Goal: Find specific page/section: Find specific page/section

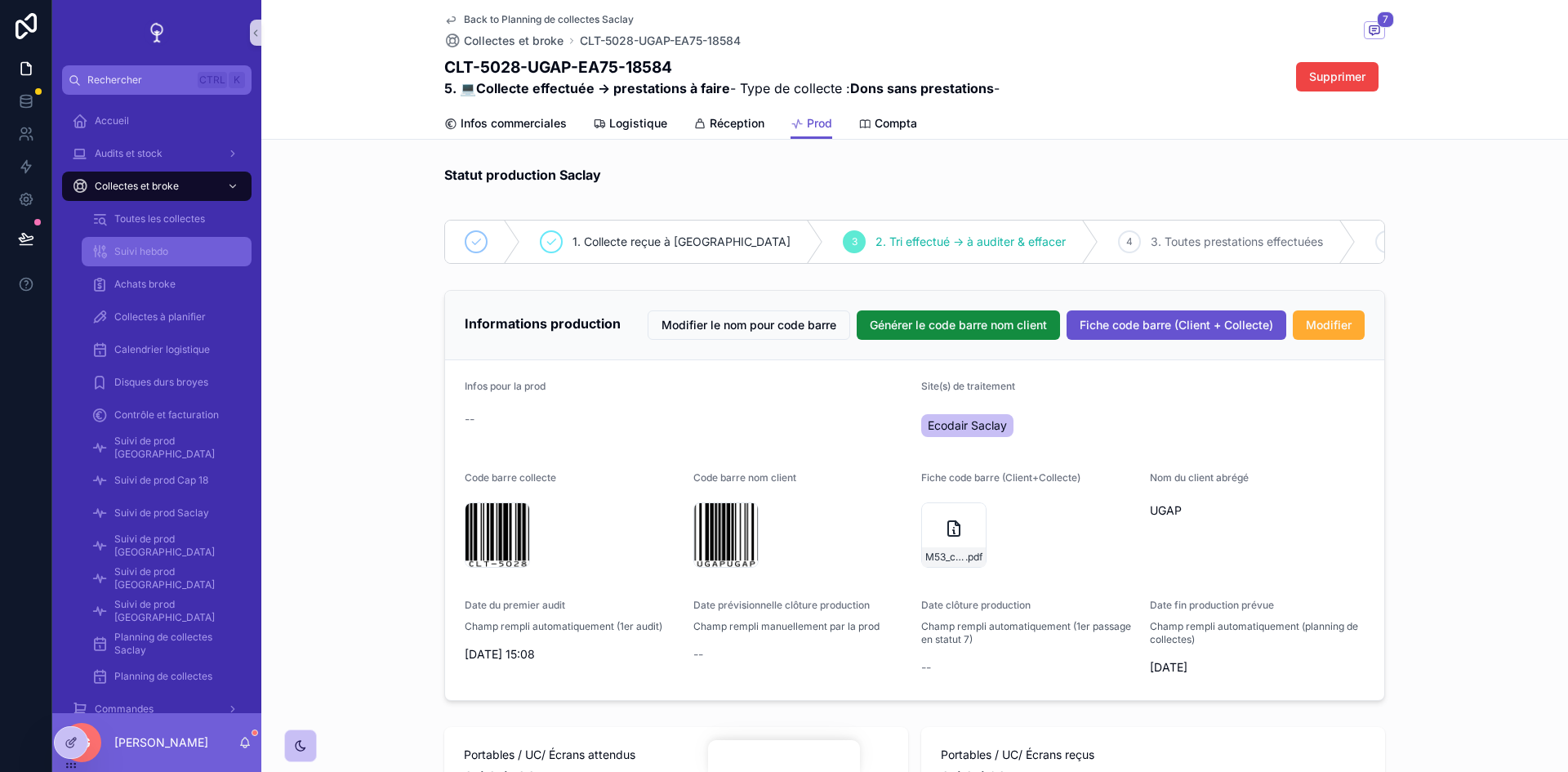
scroll to position [1517, 0]
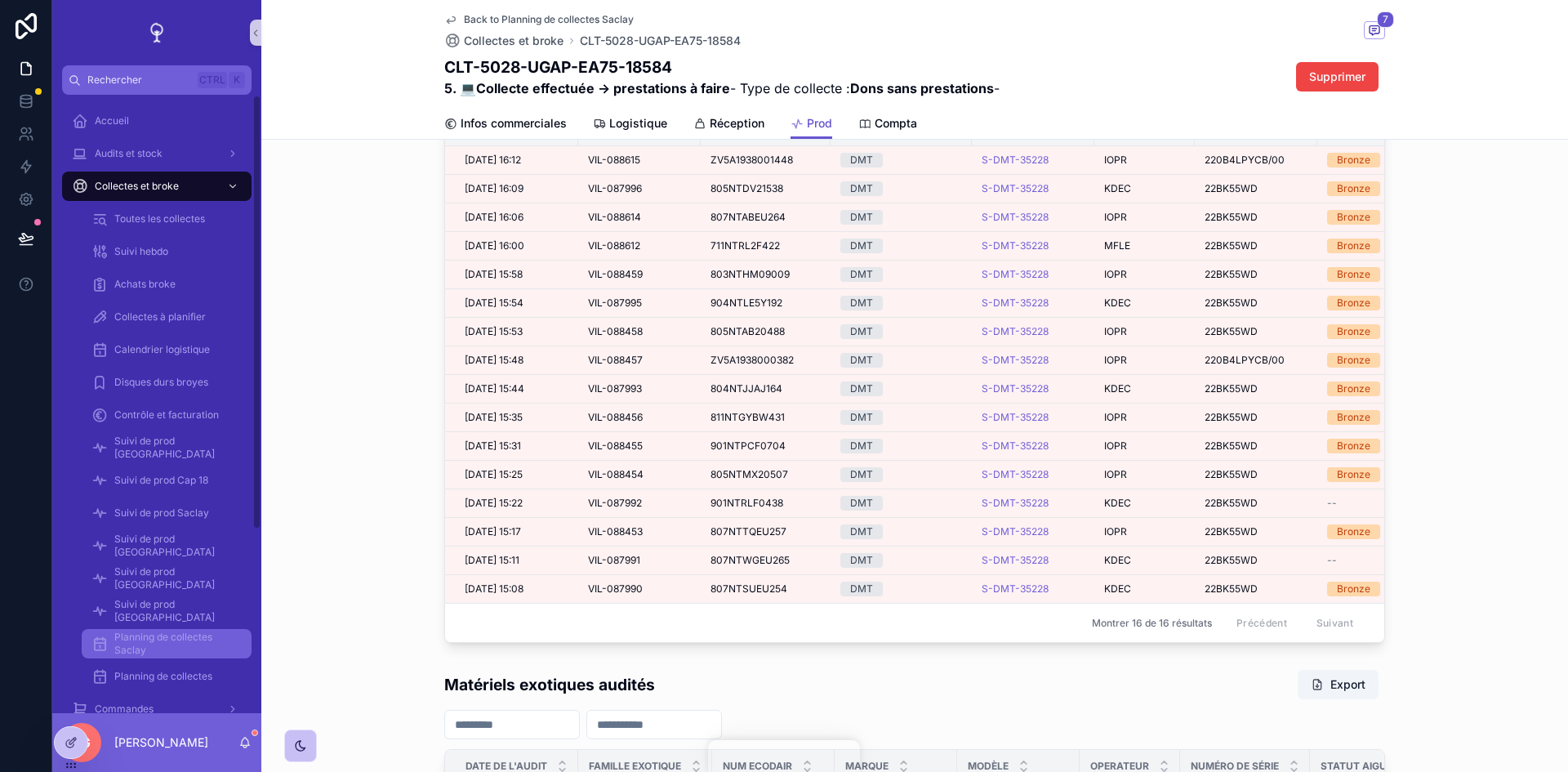
click at [170, 647] on span "Planning de collectes Saclay" at bounding box center [174, 643] width 121 height 26
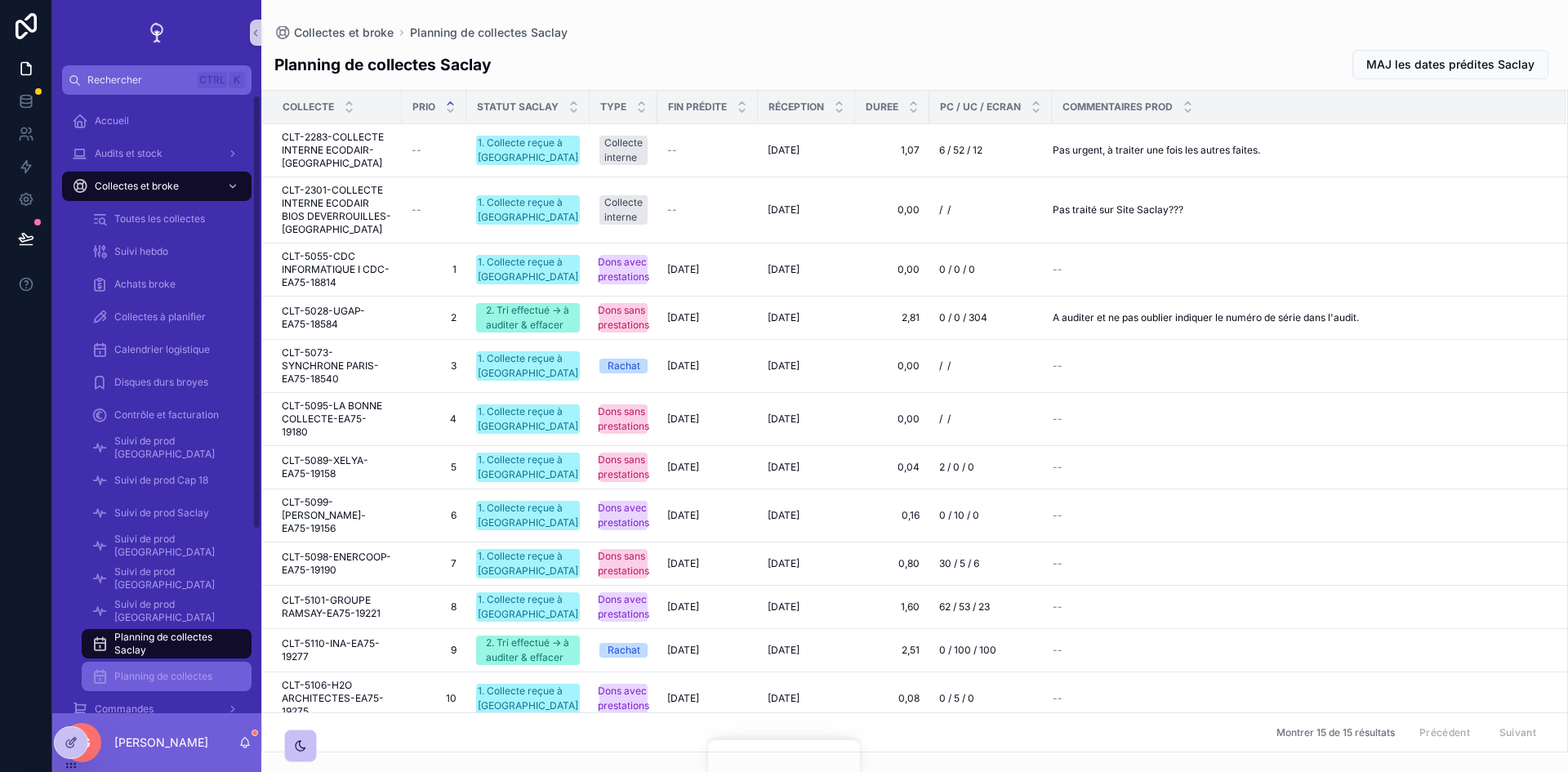
click at [138, 681] on span "Planning de collectes" at bounding box center [163, 676] width 98 height 13
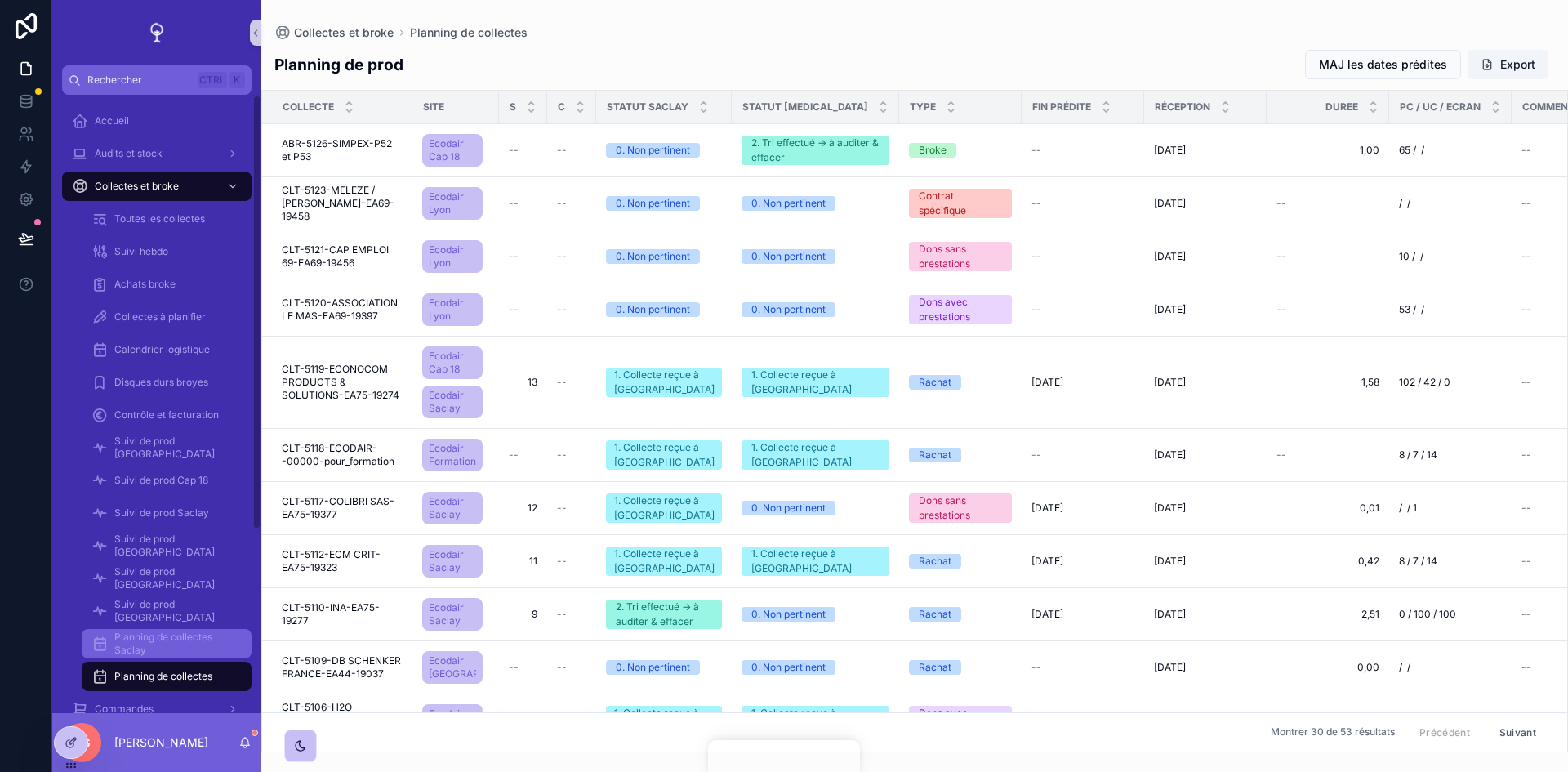
click at [180, 647] on span "Planning de collectes Saclay" at bounding box center [174, 643] width 121 height 26
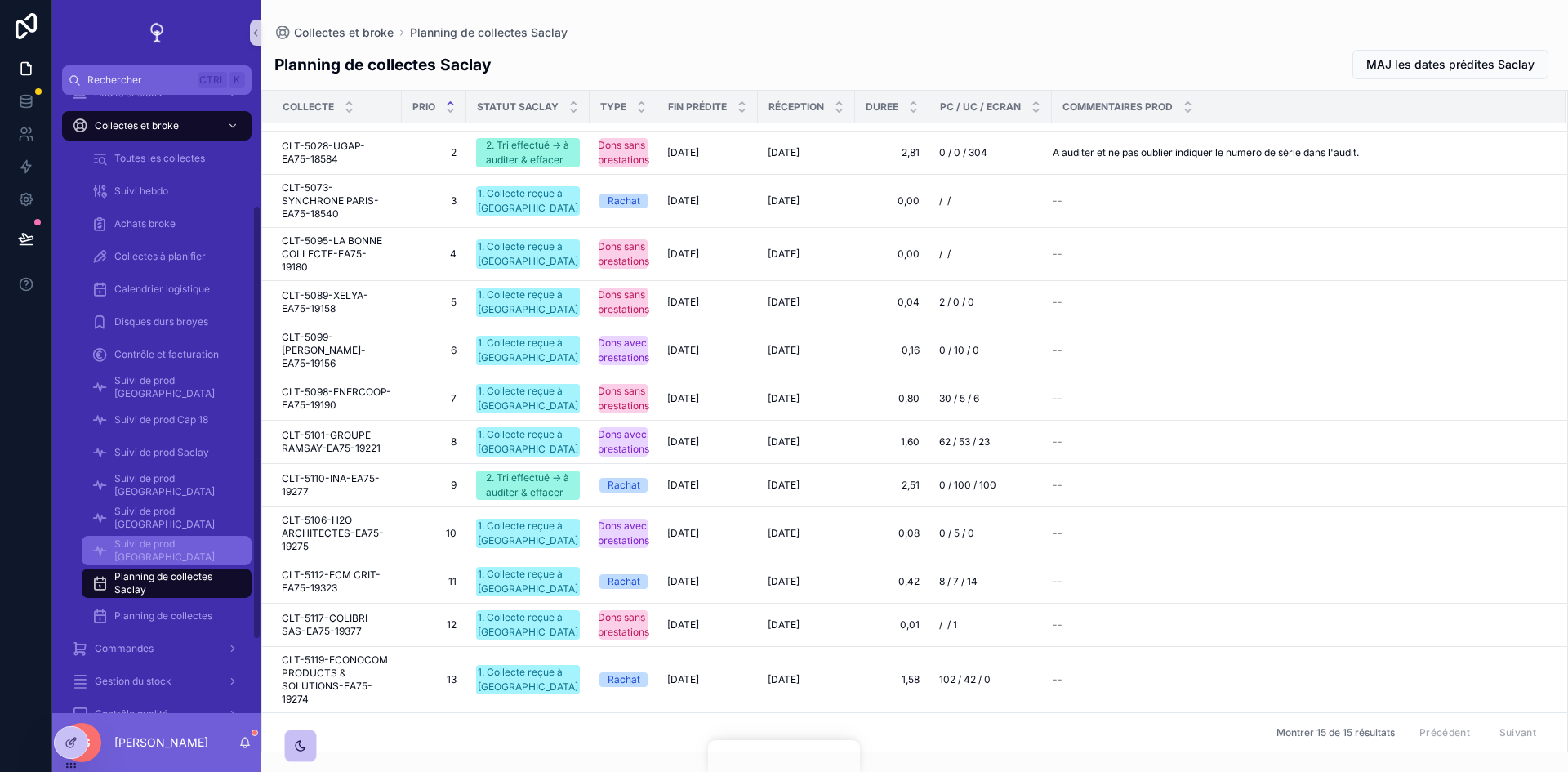
scroll to position [163, 0]
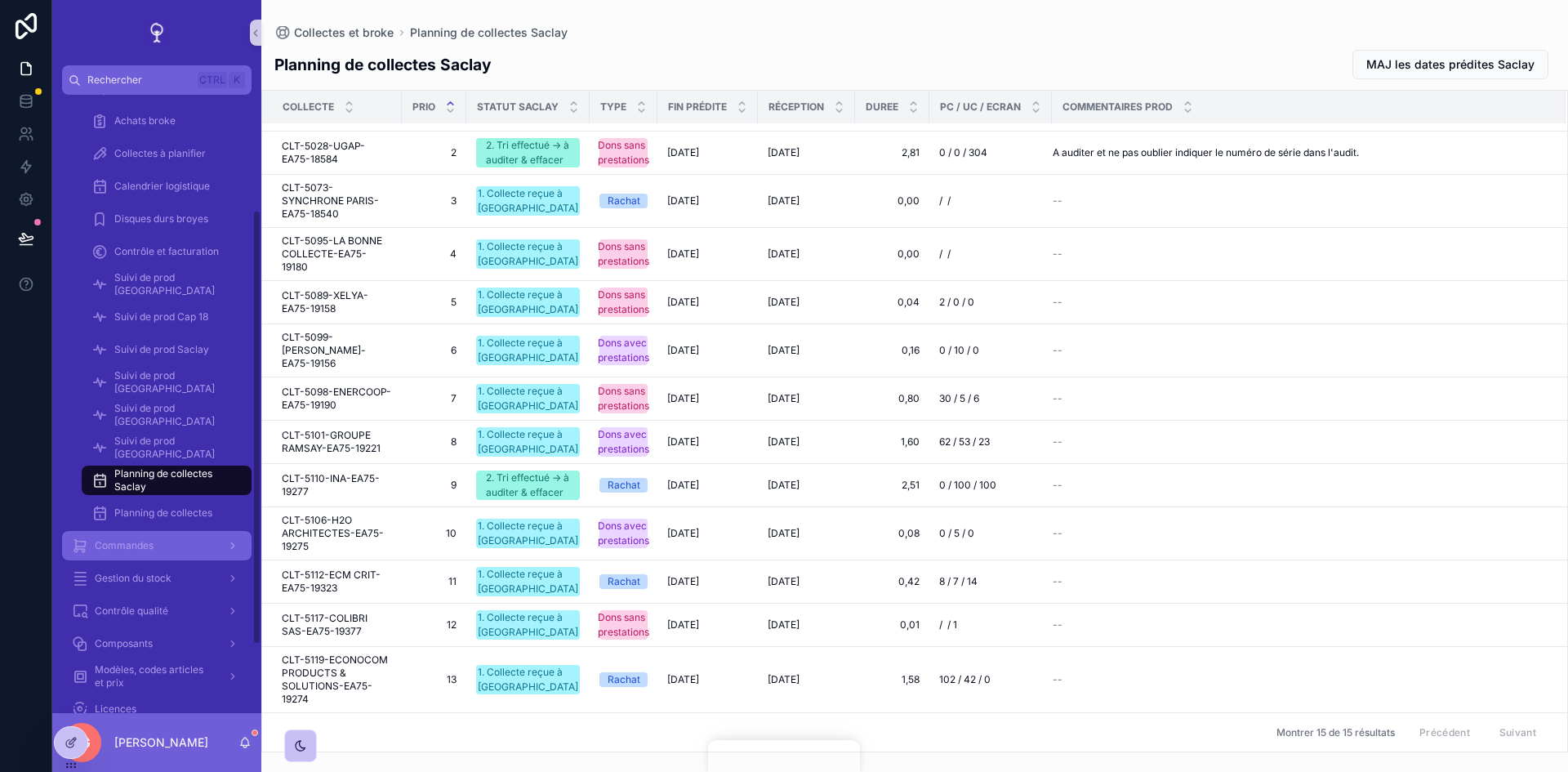
click at [181, 550] on div "Commandes" at bounding box center [156, 545] width 170 height 26
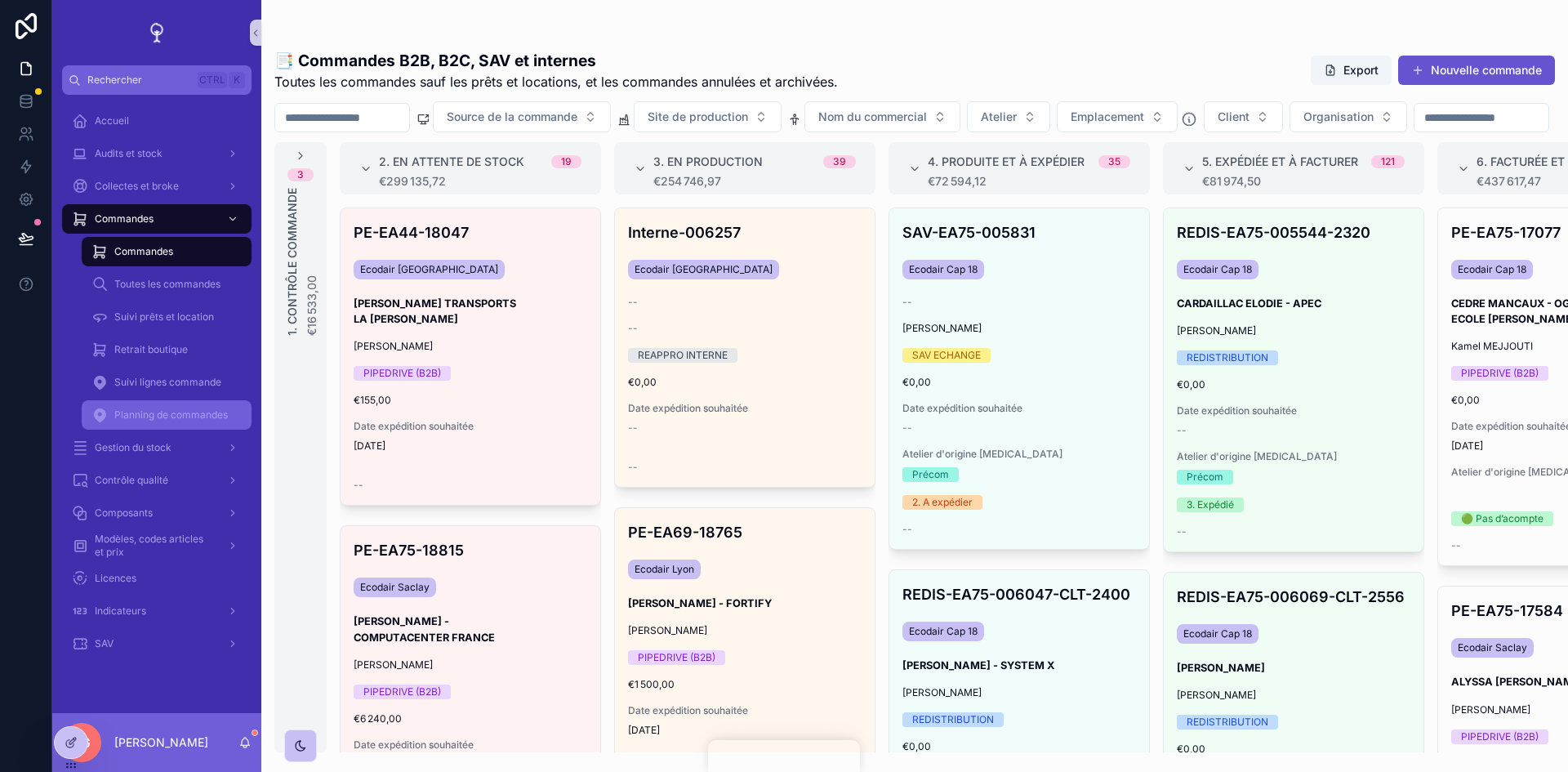
click at [166, 410] on span "Planning de commandes" at bounding box center [170, 415] width 113 height 13
